Goal: Check status: Check status

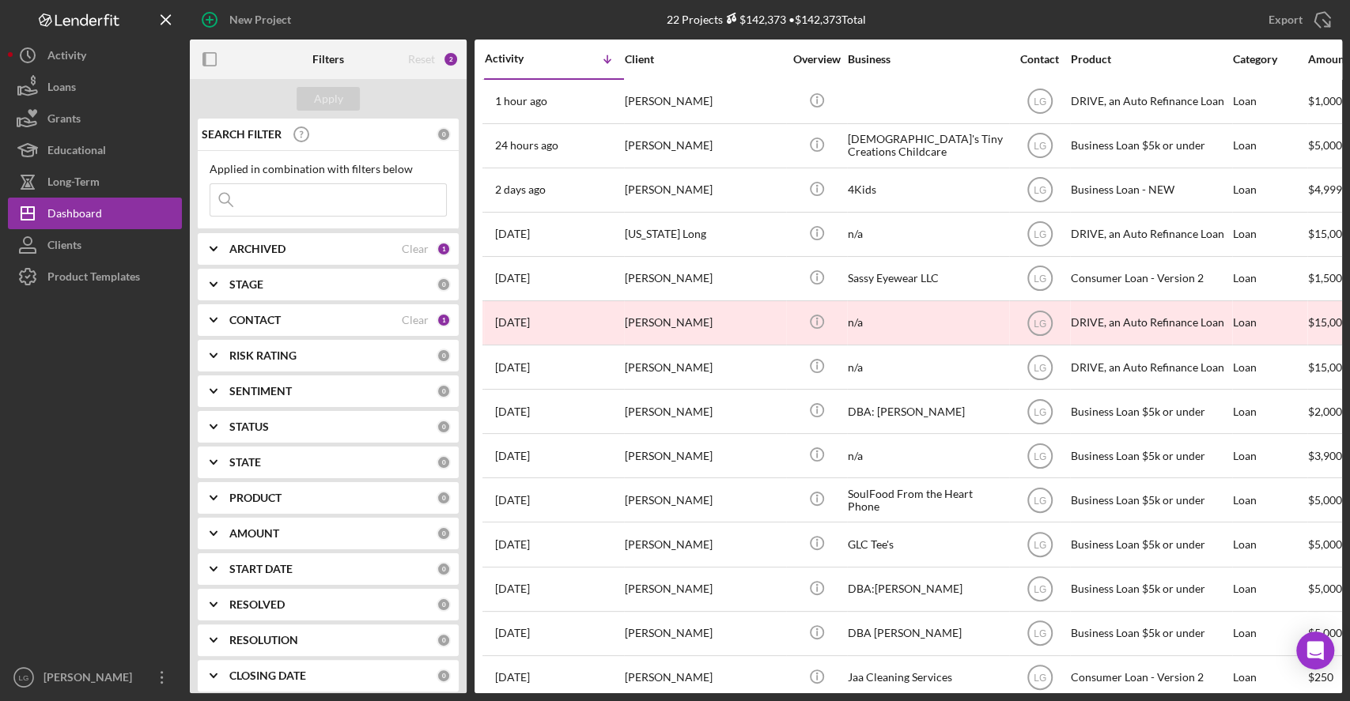
scroll to position [62, 0]
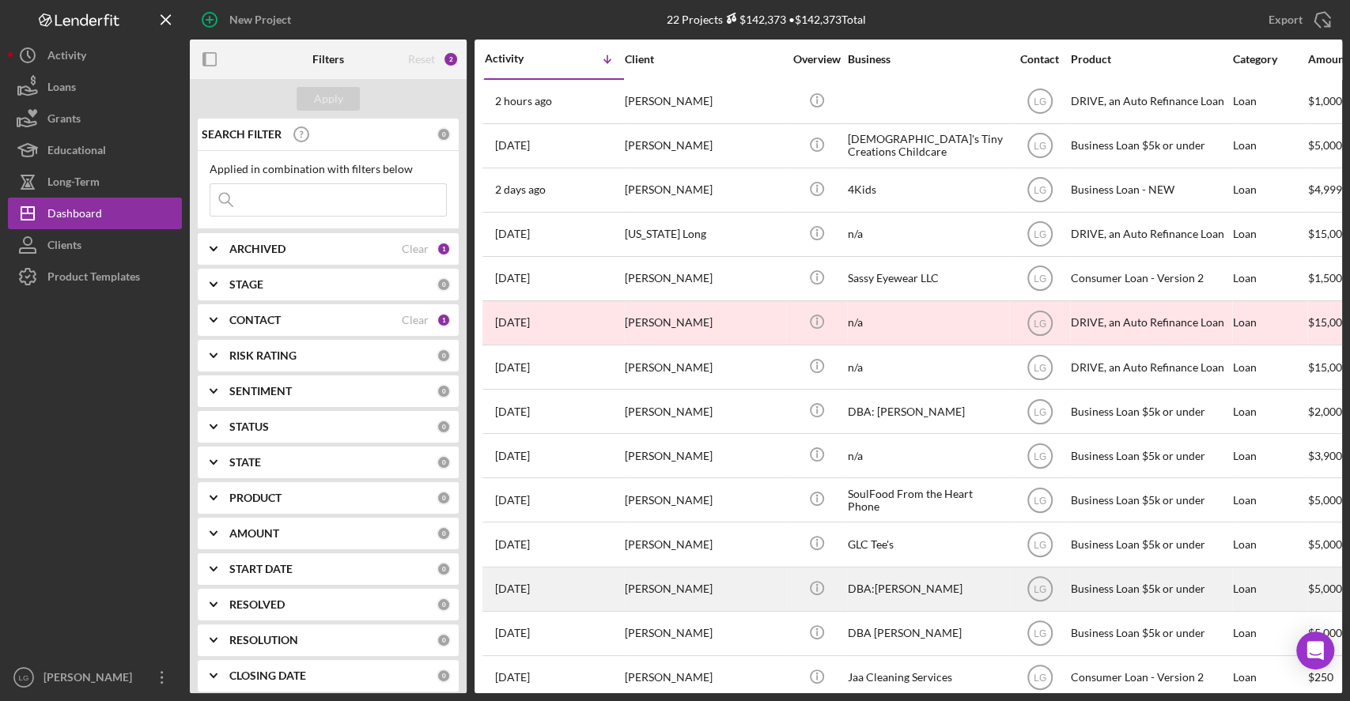
click at [665, 592] on div "[PERSON_NAME]" at bounding box center [704, 590] width 158 height 42
